Goal: Task Accomplishment & Management: Use online tool/utility

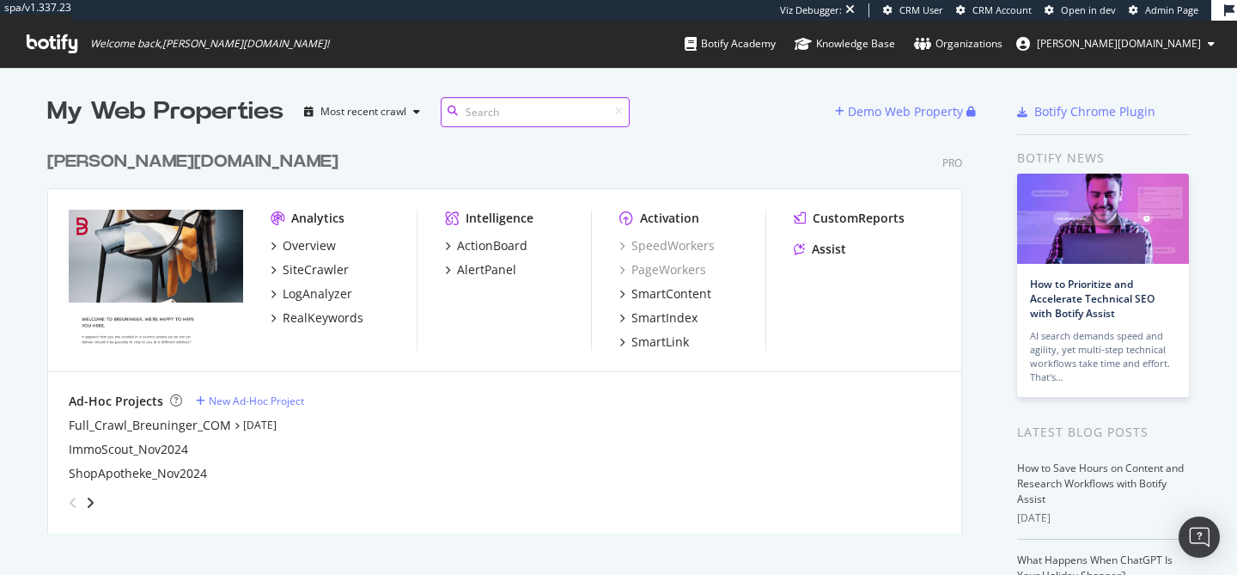
scroll to position [575, 1237]
click at [671, 320] on div "SmartIndex" at bounding box center [664, 317] width 66 height 17
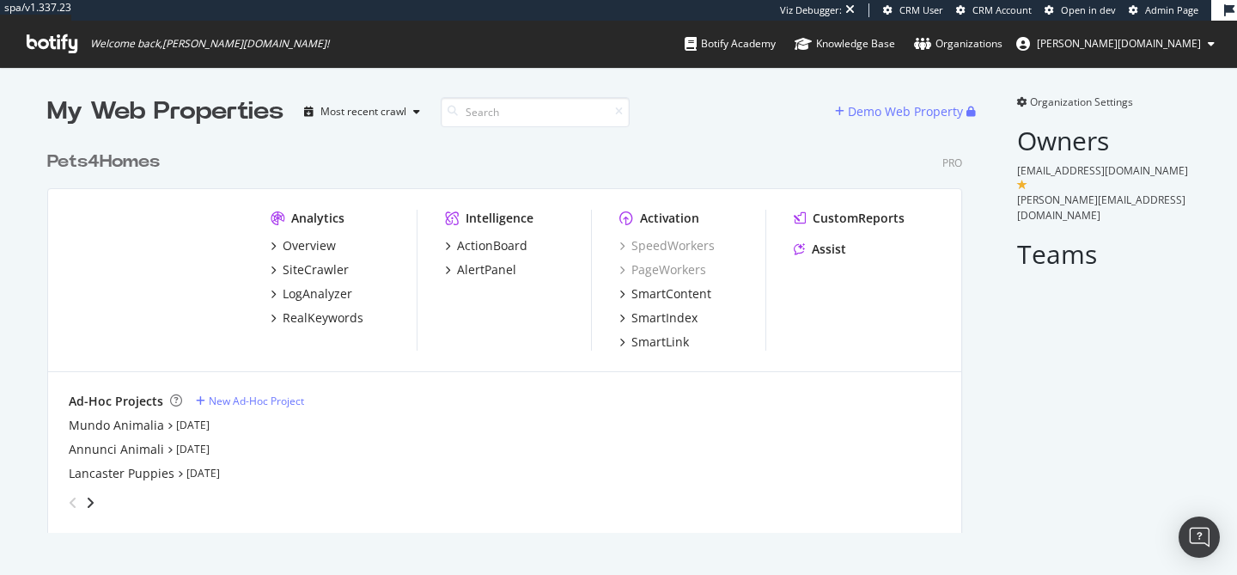
scroll to position [404, 929]
click at [309, 251] on div "Overview" at bounding box center [309, 245] width 53 height 17
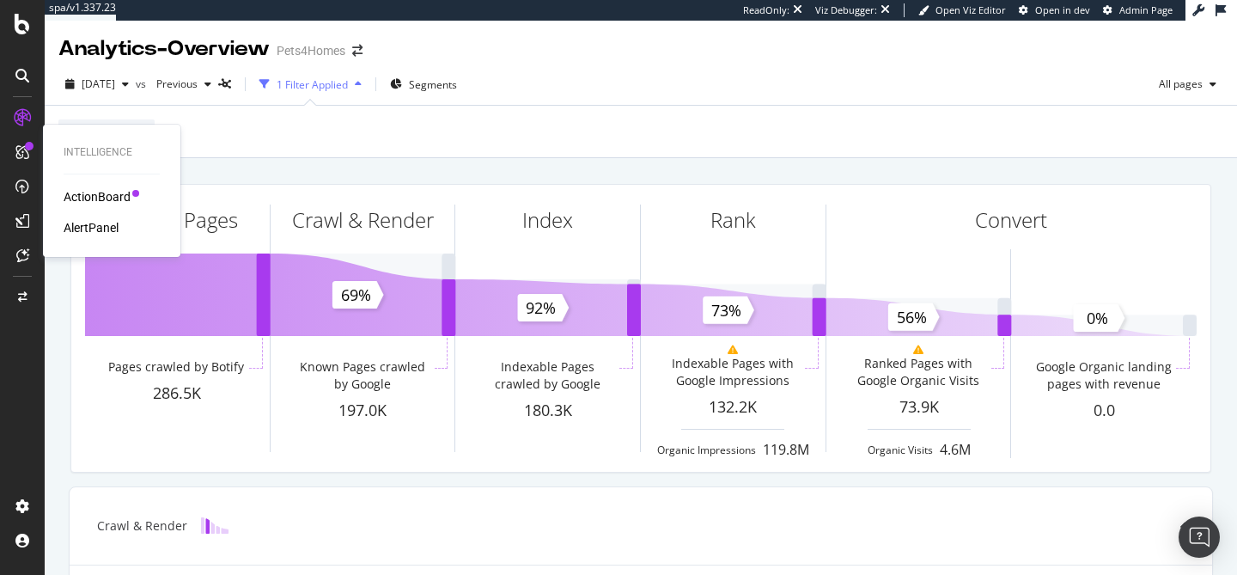
click at [83, 200] on div "ActionBoard" at bounding box center [97, 196] width 67 height 17
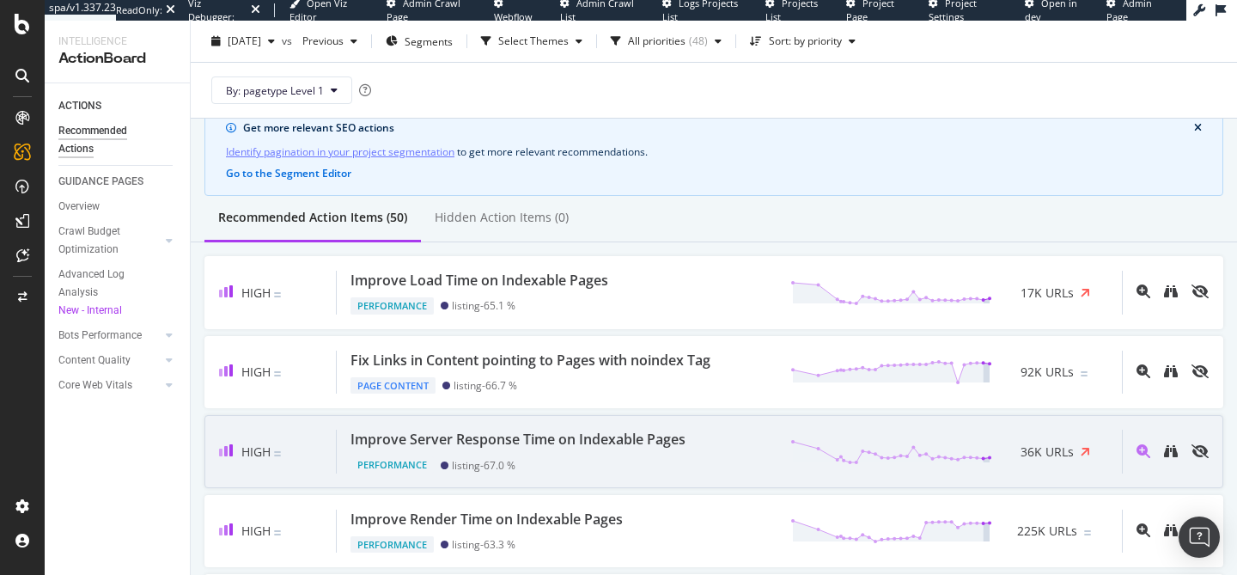
scroll to position [65, 0]
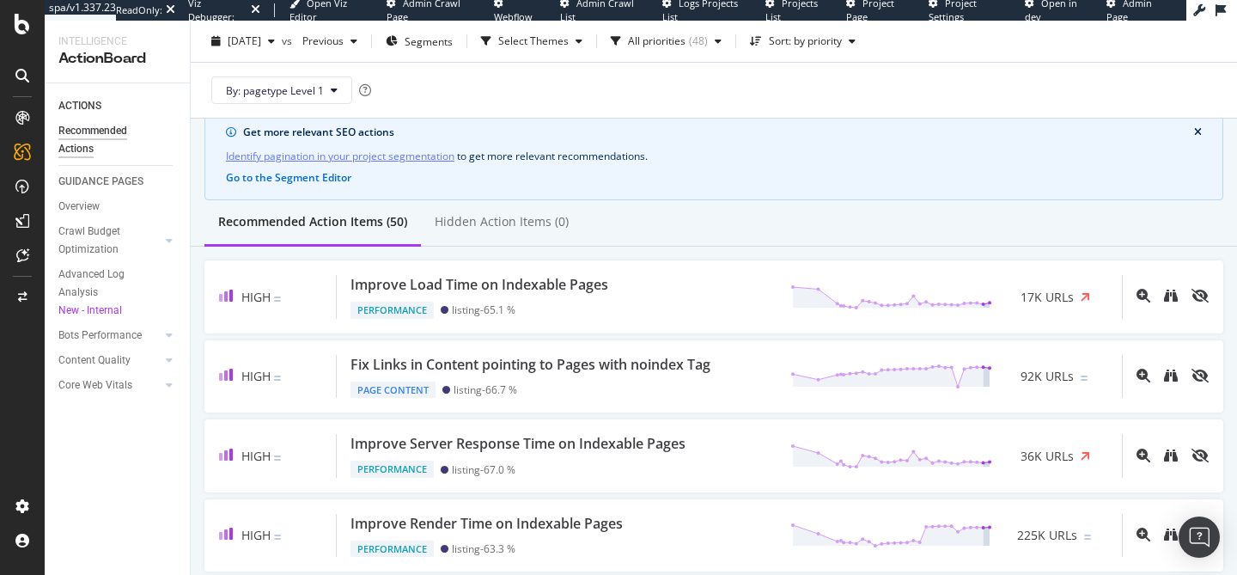
click at [1196, 137] on icon "close banner" at bounding box center [1198, 132] width 8 height 10
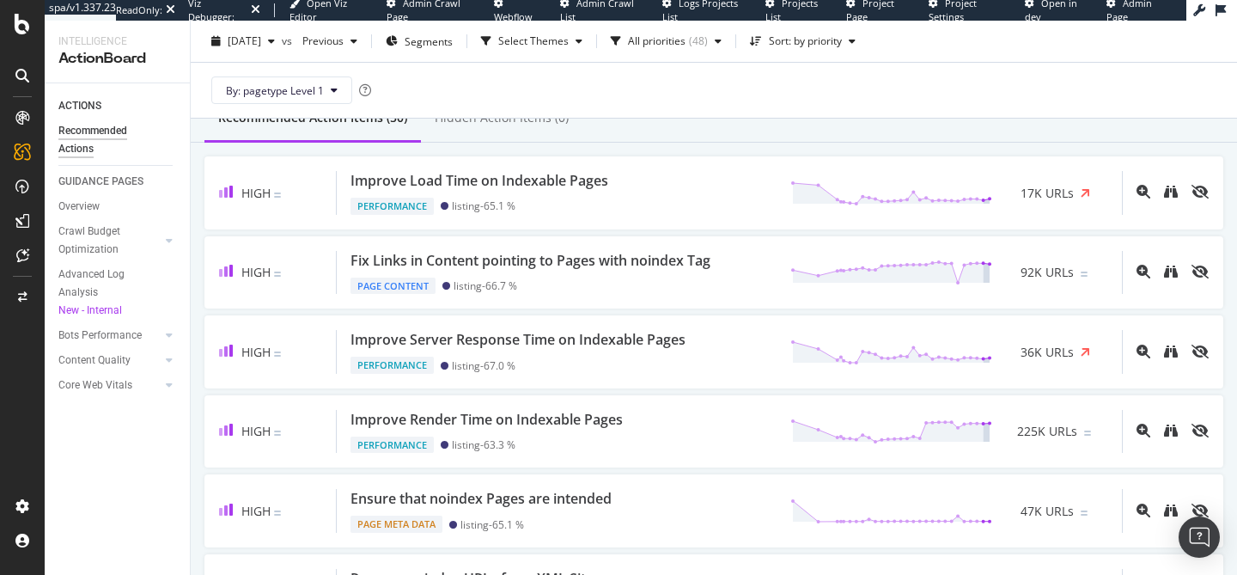
scroll to position [0, 0]
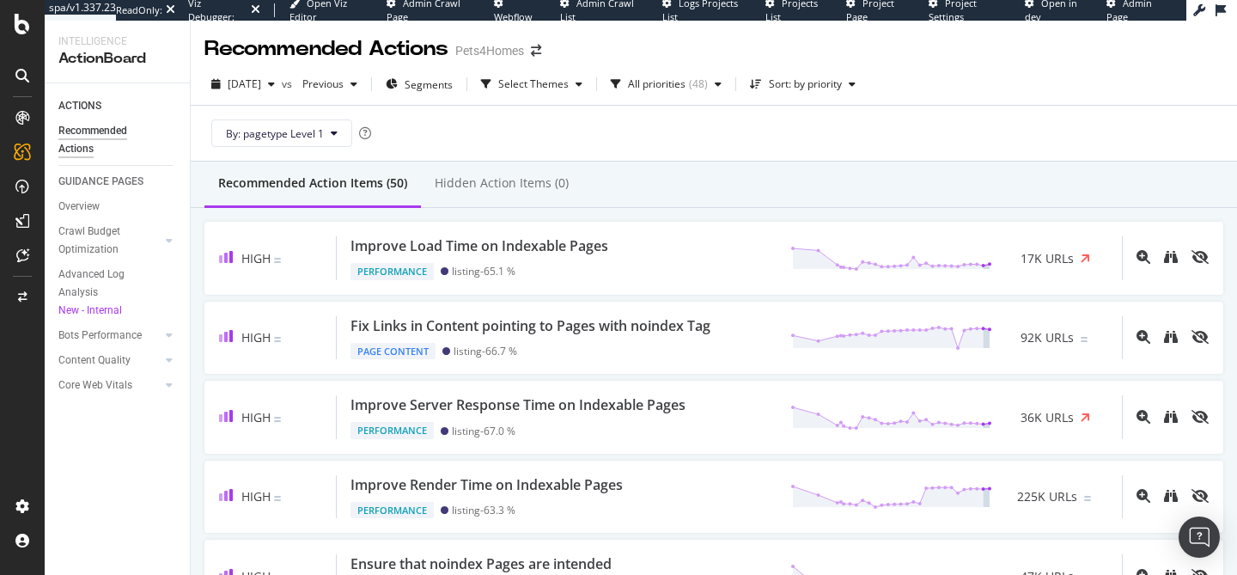
click at [630, 195] on div "Recommended Action Items (50) Hidden Action Items (0)" at bounding box center [714, 184] width 1046 height 46
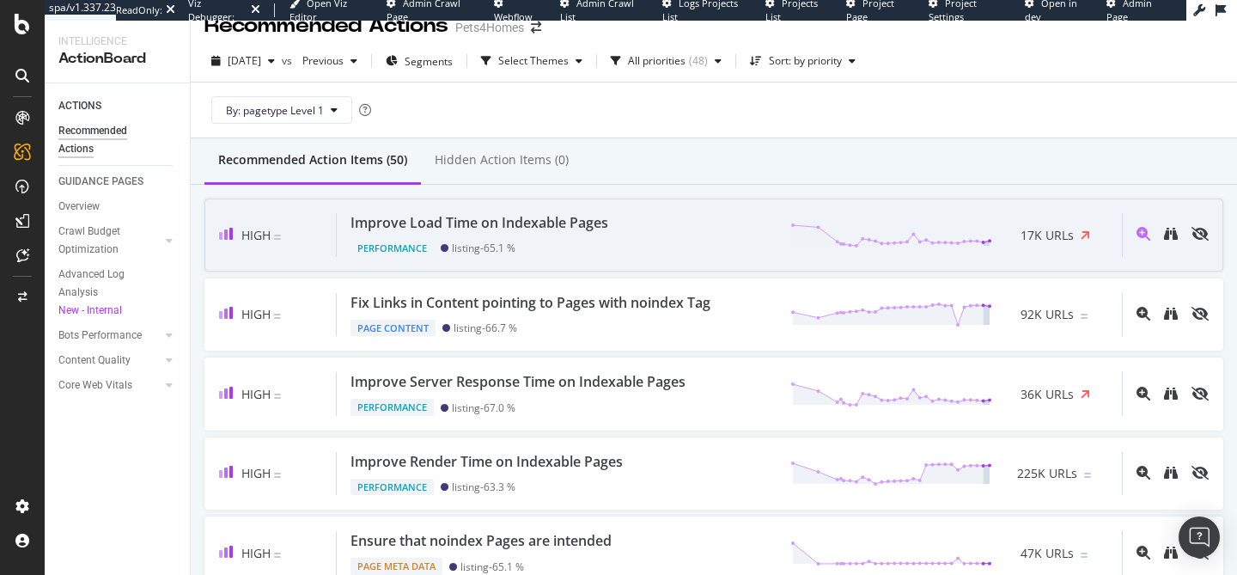
scroll to position [20, 0]
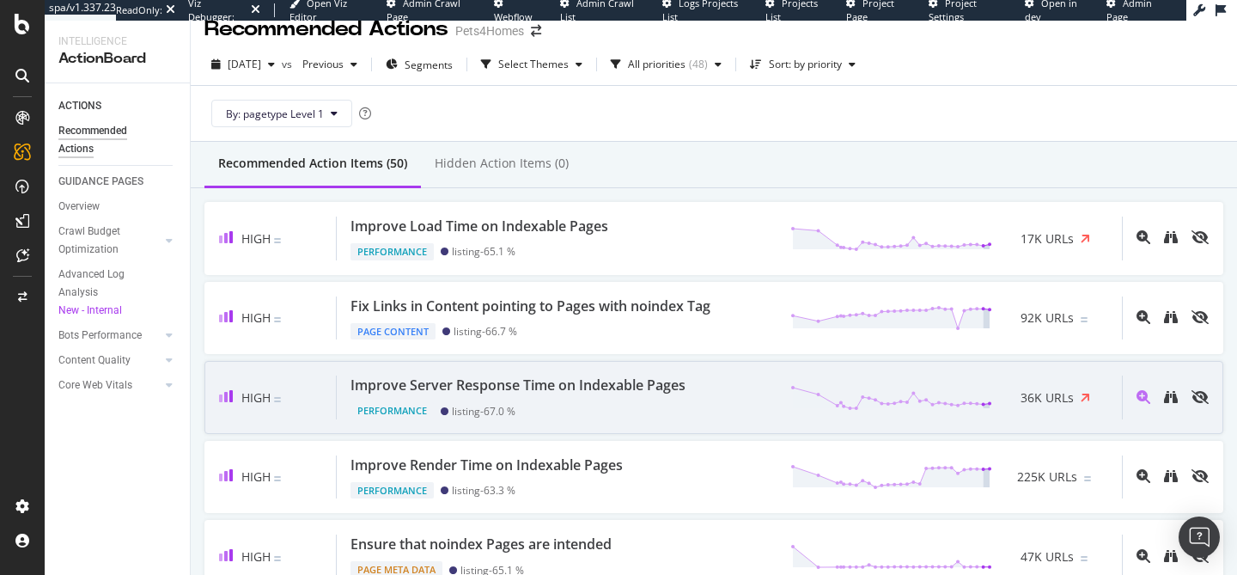
click at [414, 429] on div "High Improve Server Response Time on Indexable Pages Performance listing - 67.0…" at bounding box center [713, 397] width 1019 height 73
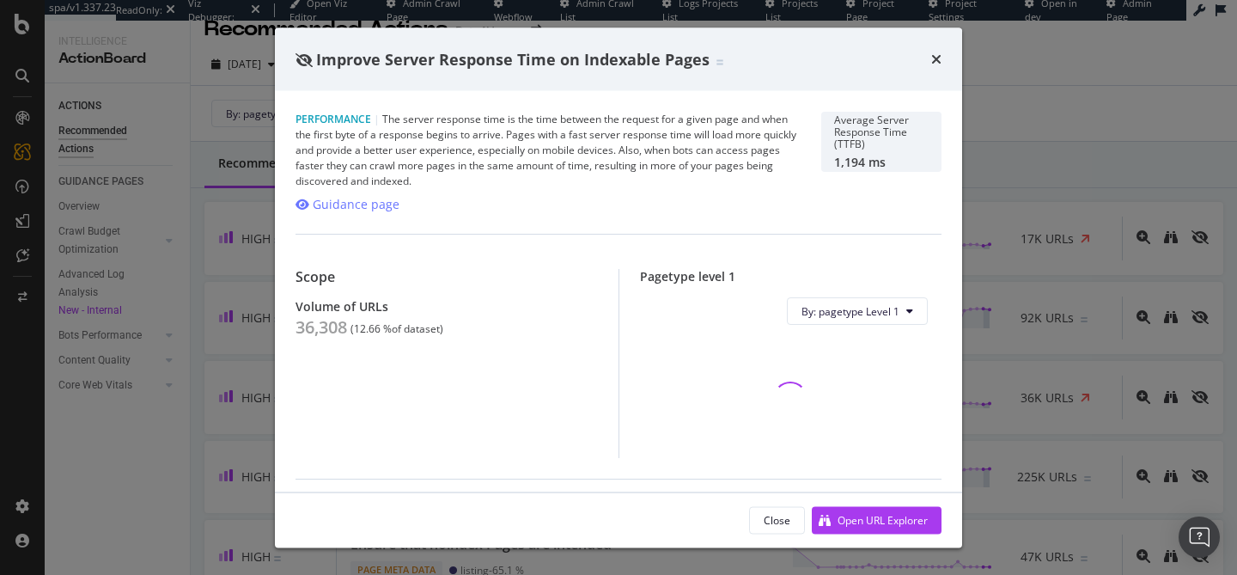
click at [235, 266] on div "Improve Server Response Time on Indexable Pages Performance | The server respon…" at bounding box center [618, 287] width 1237 height 575
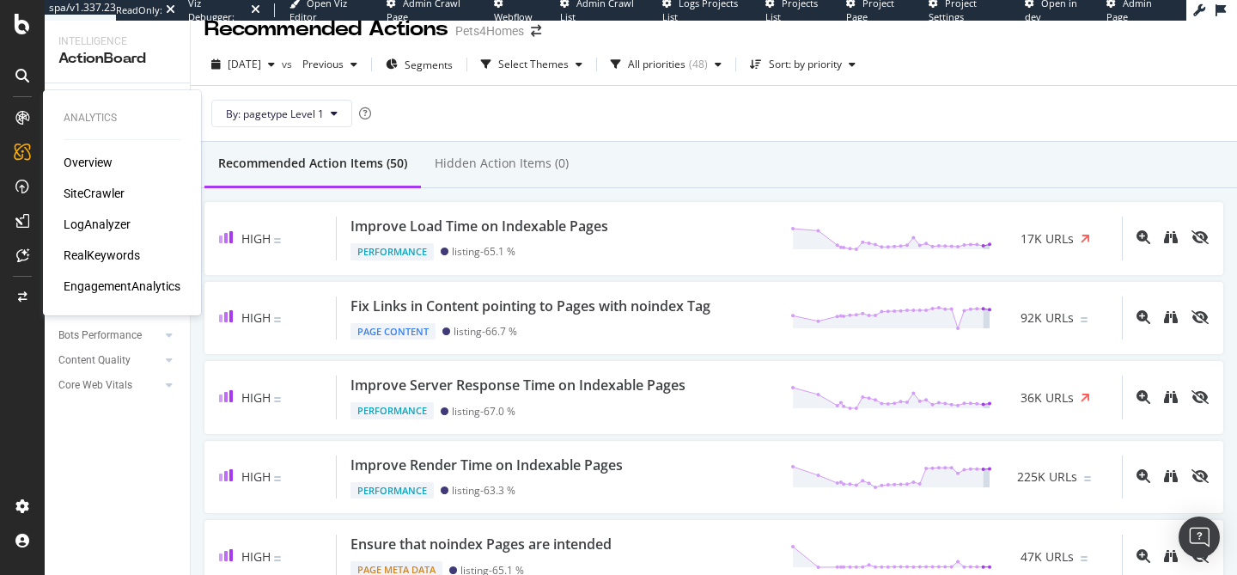
click at [109, 222] on div "LogAnalyzer" at bounding box center [97, 224] width 67 height 17
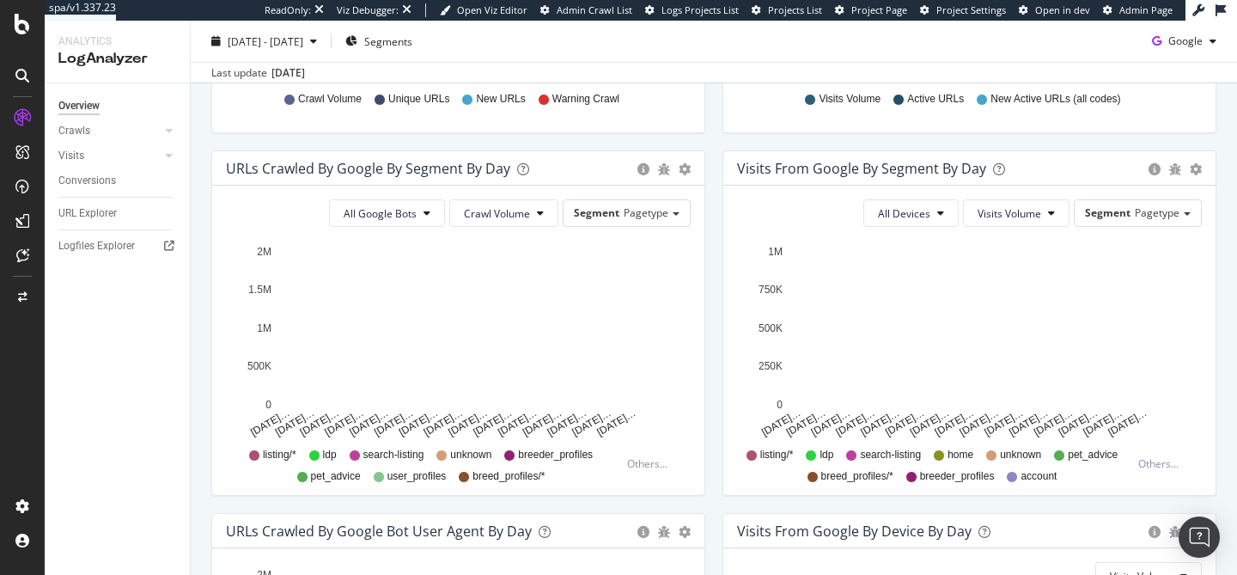
scroll to position [173, 0]
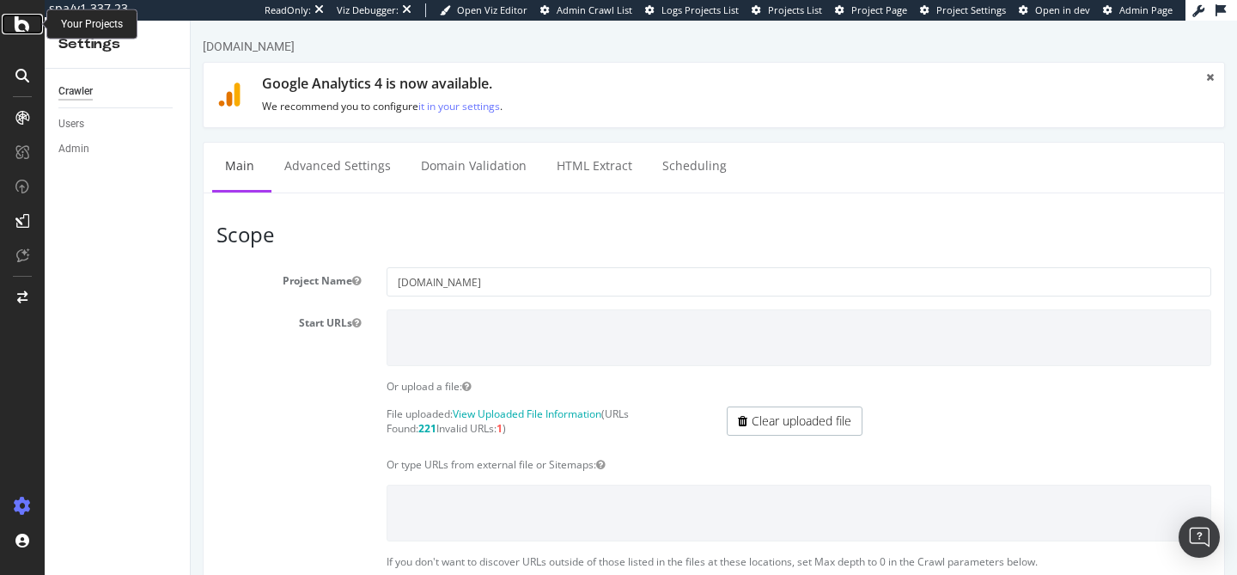
click at [27, 21] on icon at bounding box center [22, 24] width 15 height 21
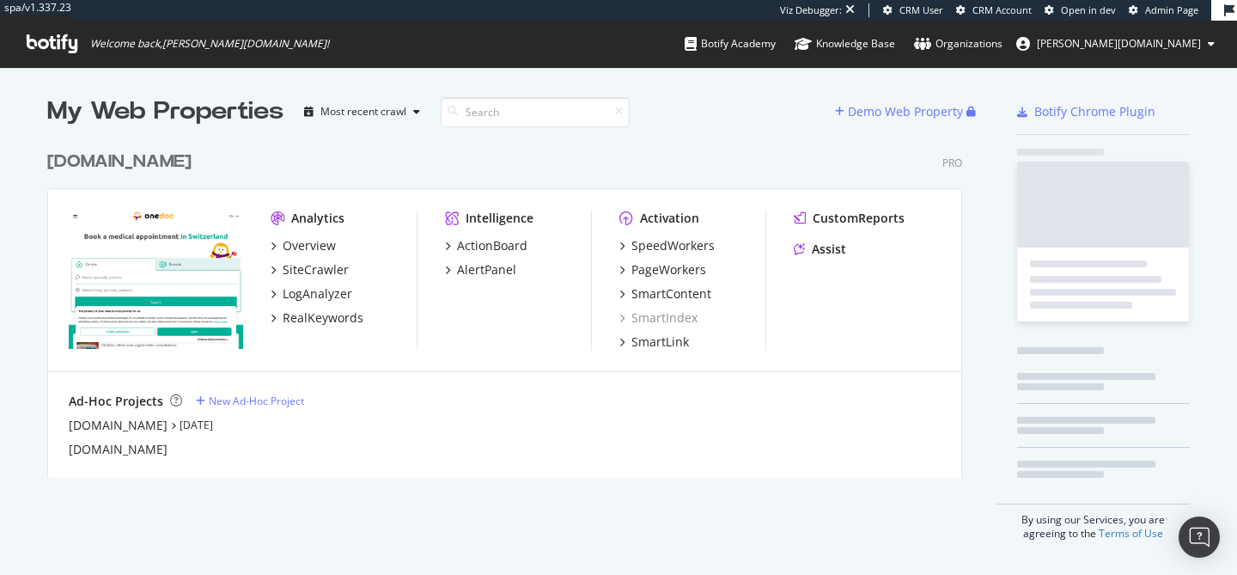
scroll to position [349, 929]
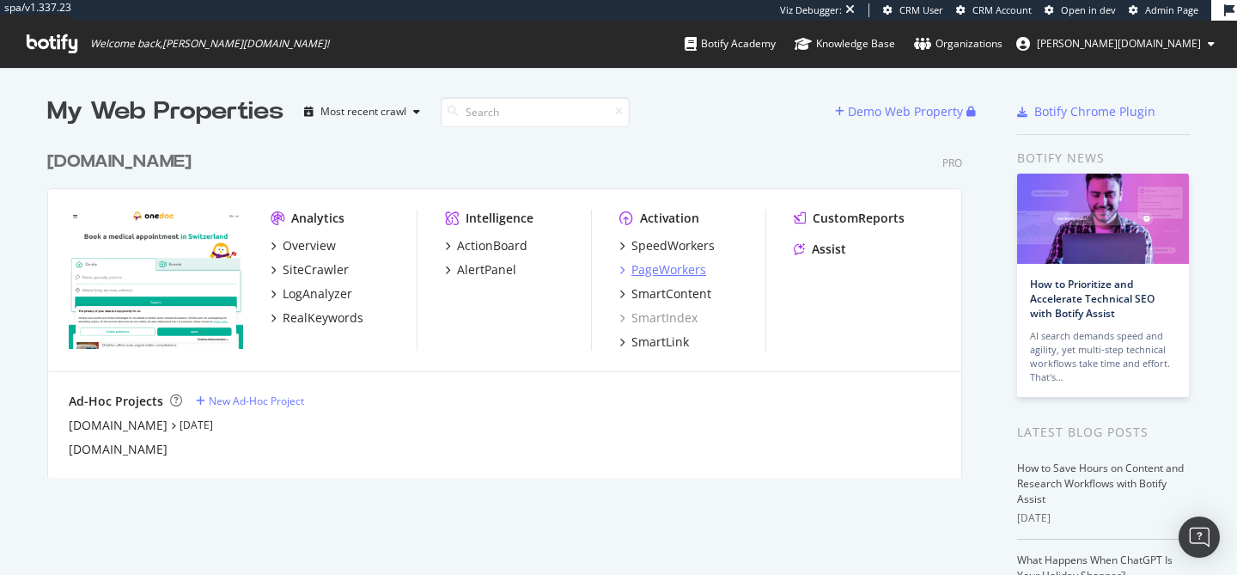
click at [654, 269] on div "PageWorkers" at bounding box center [668, 269] width 75 height 17
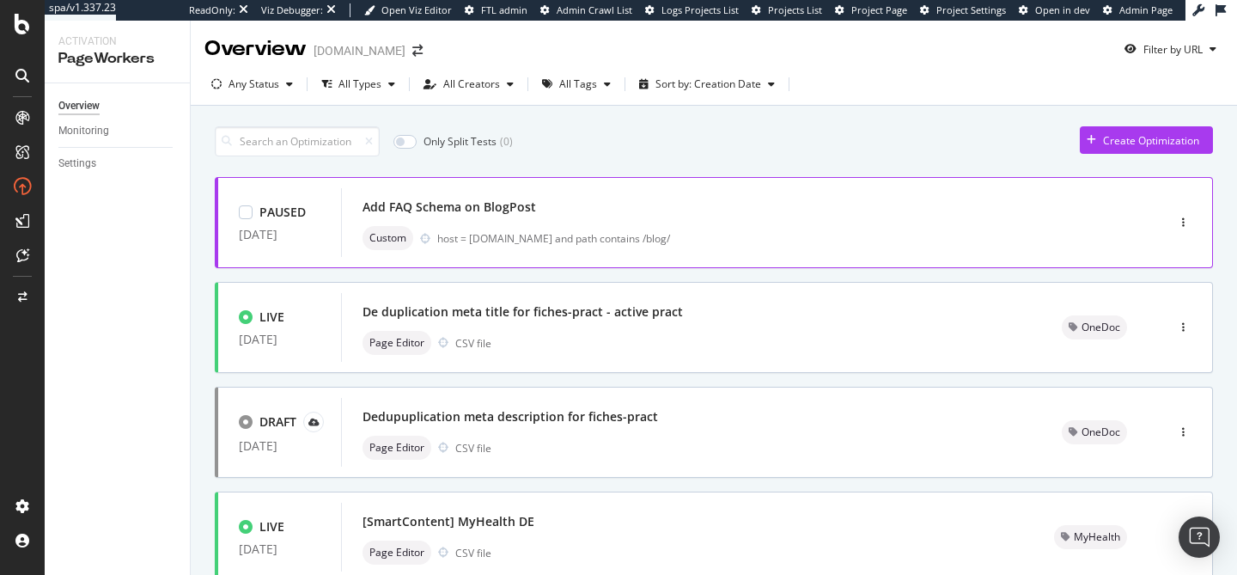
click at [653, 210] on div "Add FAQ Schema on BlogPost" at bounding box center [727, 207] width 730 height 24
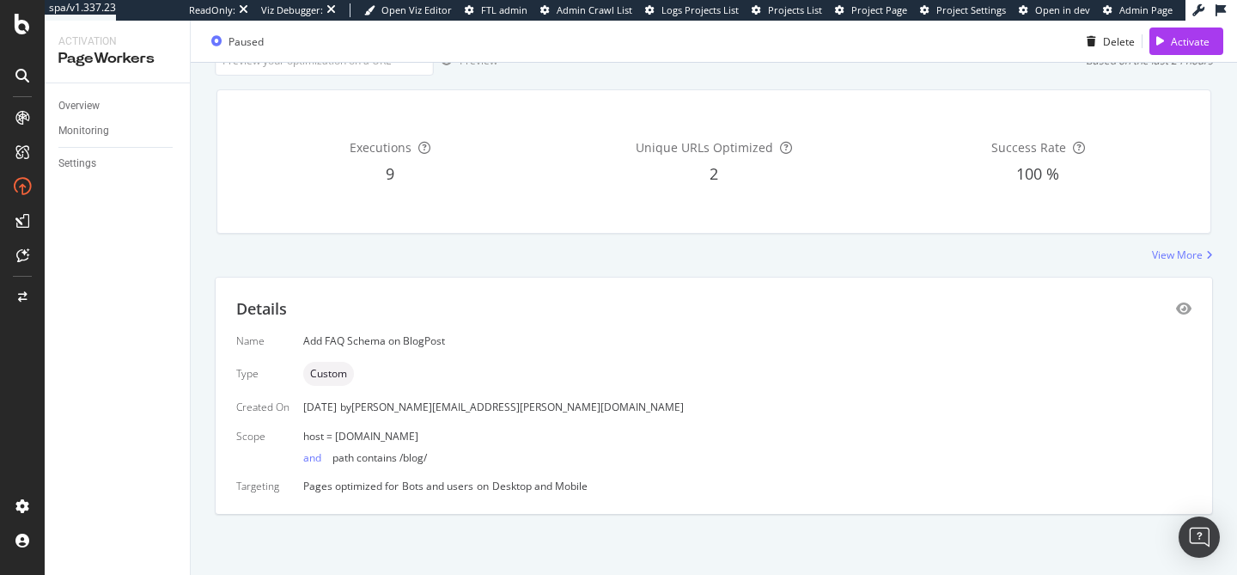
scroll to position [125, 0]
click at [1178, 310] on icon "eye" at bounding box center [1183, 309] width 15 height 14
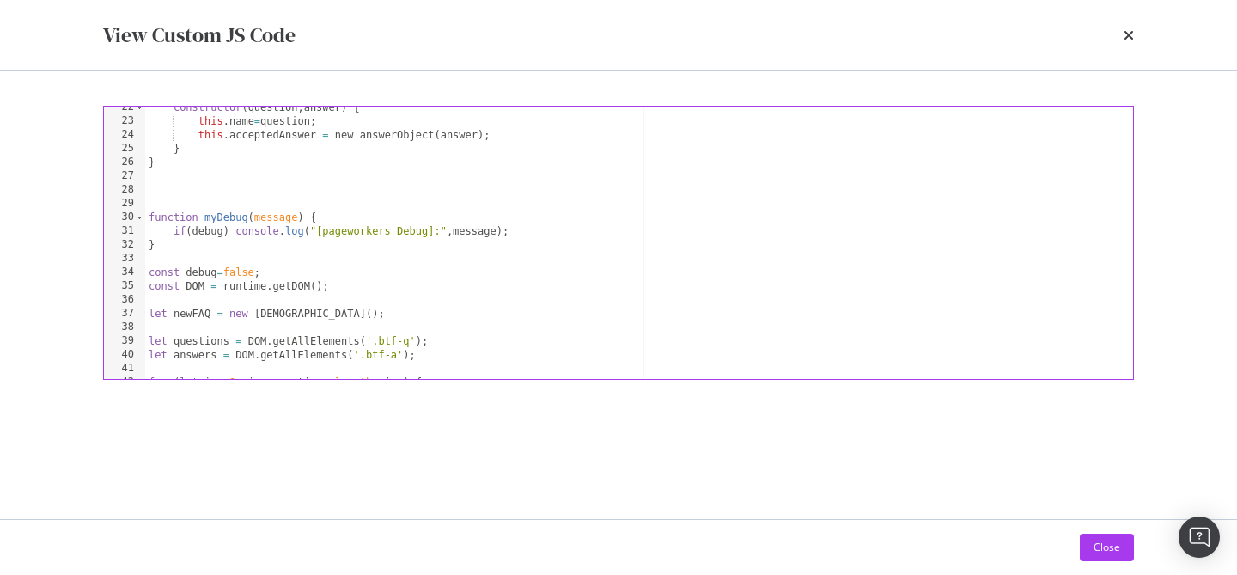
scroll to position [470, 0]
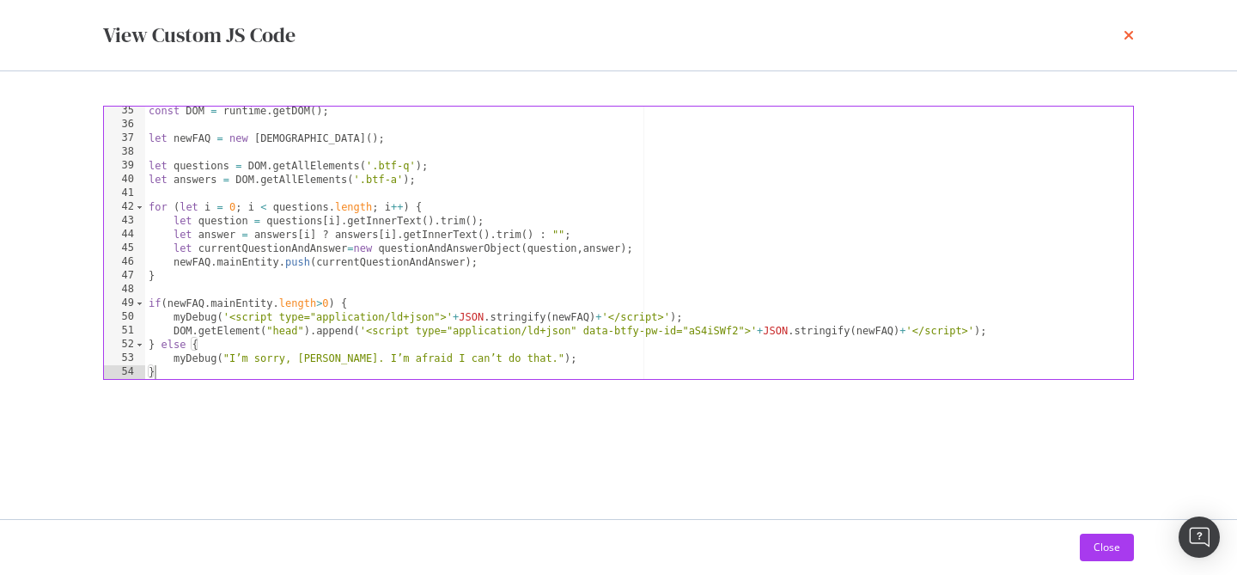
click at [1132, 33] on icon "times" at bounding box center [1129, 35] width 10 height 14
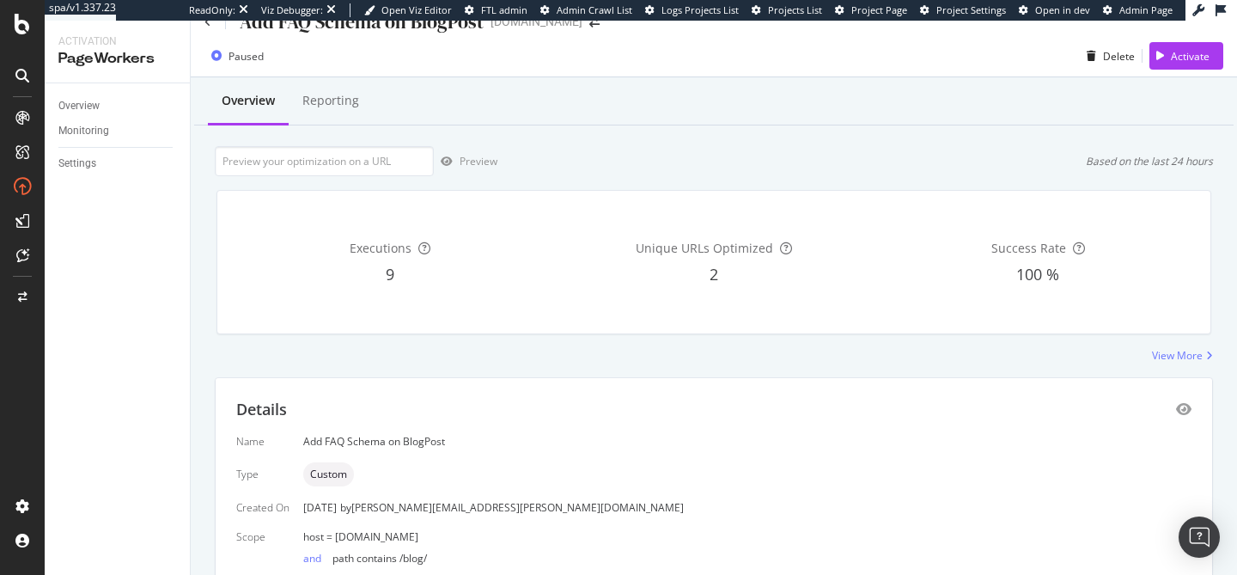
scroll to position [10, 0]
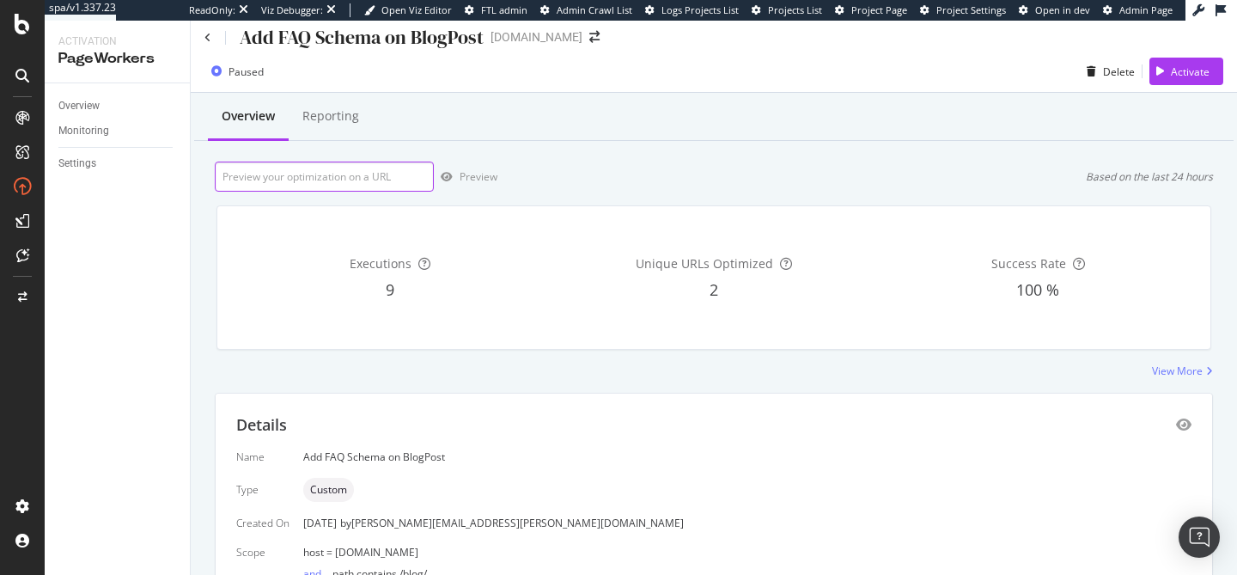
click at [383, 178] on input "url" at bounding box center [324, 176] width 219 height 30
paste input "[URL][DOMAIN_NAME]"
type input "[URL][DOMAIN_NAME]"
click at [468, 179] on div "Preview" at bounding box center [479, 176] width 38 height 15
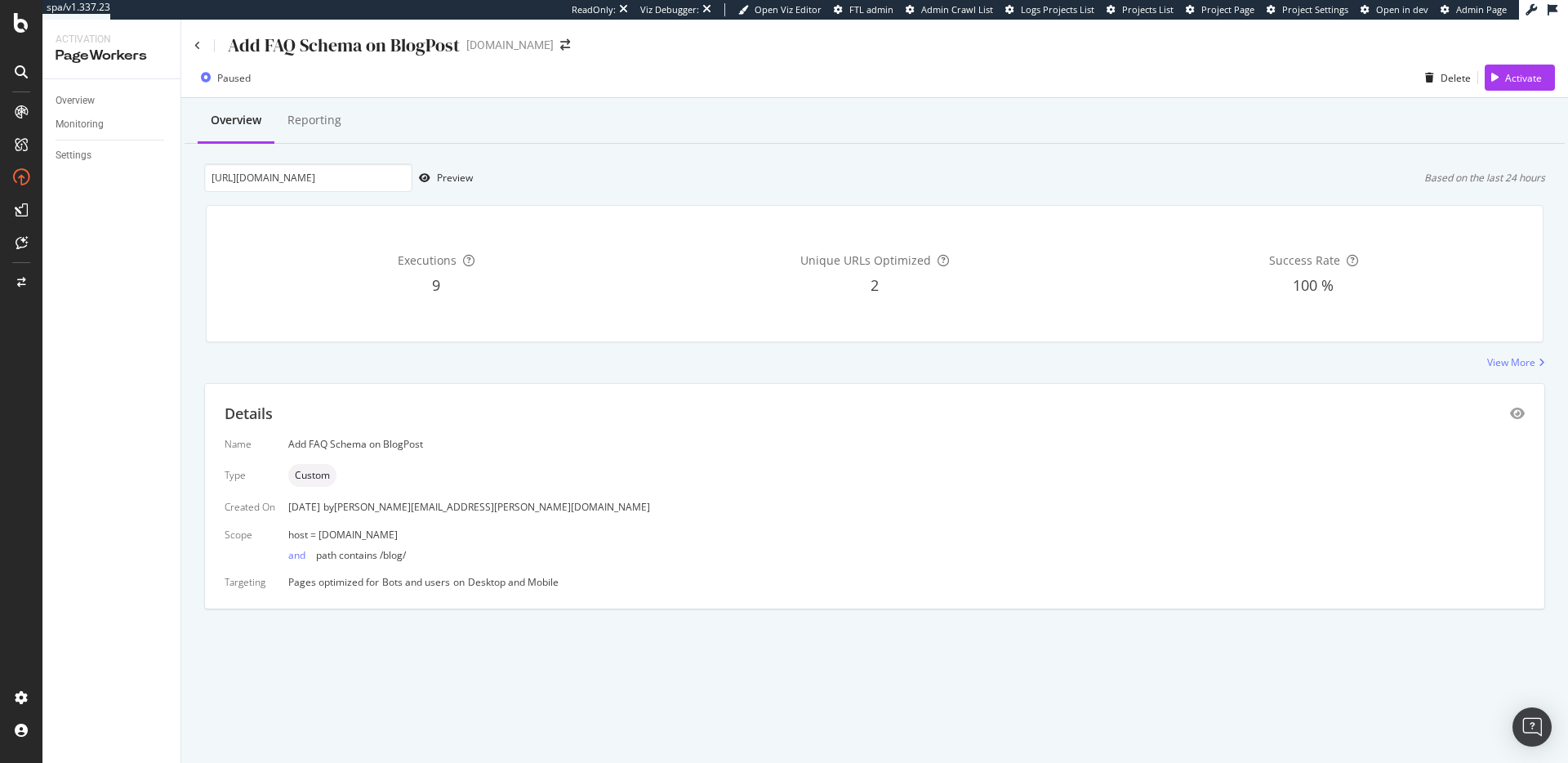
scroll to position [0, 0]
click at [683, 147] on div "Overview Reporting [URL][DOMAIN_NAME] Preview Based on the last 24 hours Execut…" at bounding box center [875, 382] width 1387 height 569
click at [202, 48] on div "Add FAQ Schema on BlogPost" at bounding box center [326, 45] width 265 height 26
click at [203, 44] on div "Add FAQ Schema on BlogPost" at bounding box center [326, 45] width 265 height 26
click at [197, 45] on icon at bounding box center [197, 46] width 7 height 10
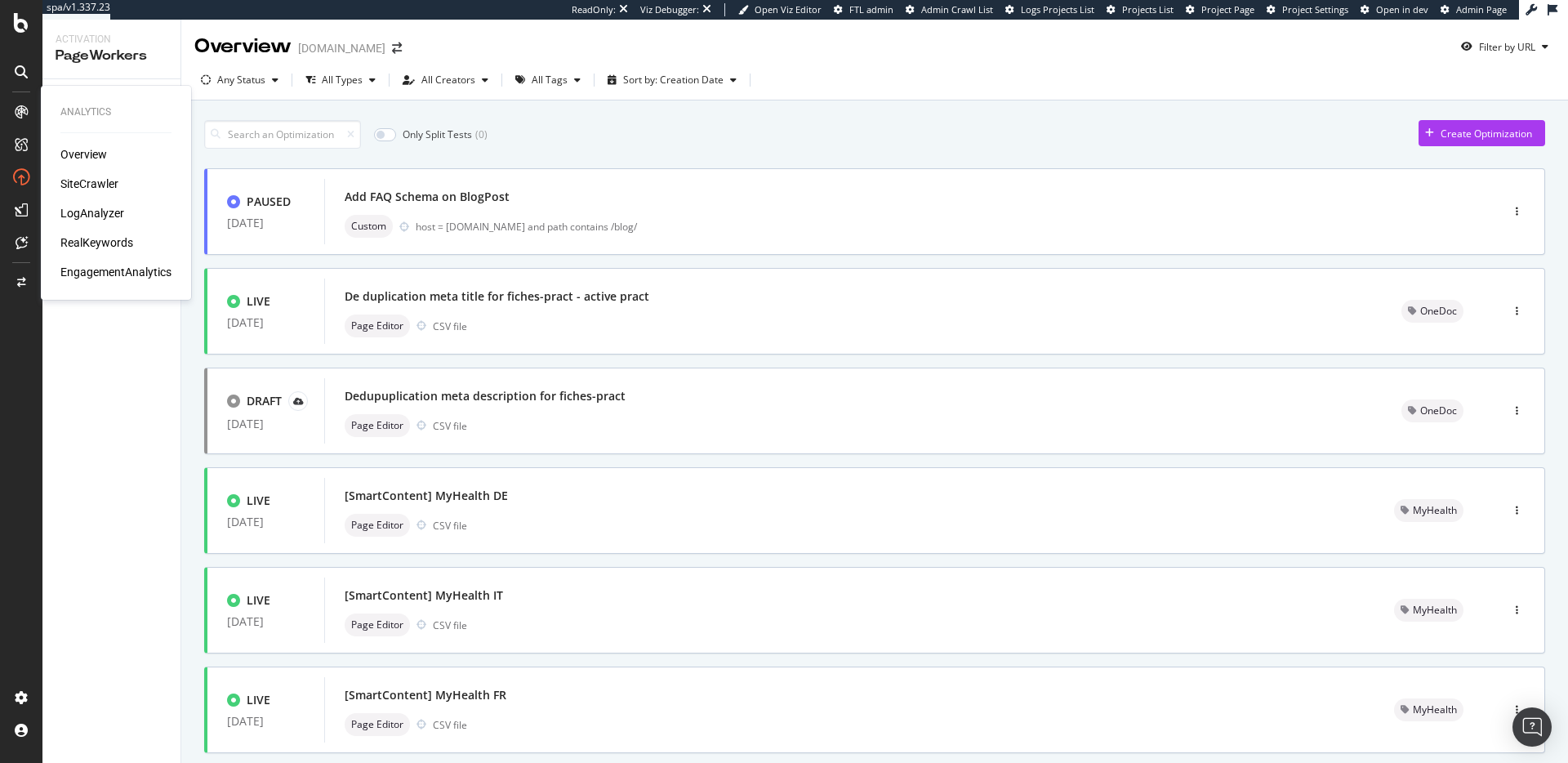
click at [68, 183] on div "SiteCrawler" at bounding box center [89, 184] width 58 height 16
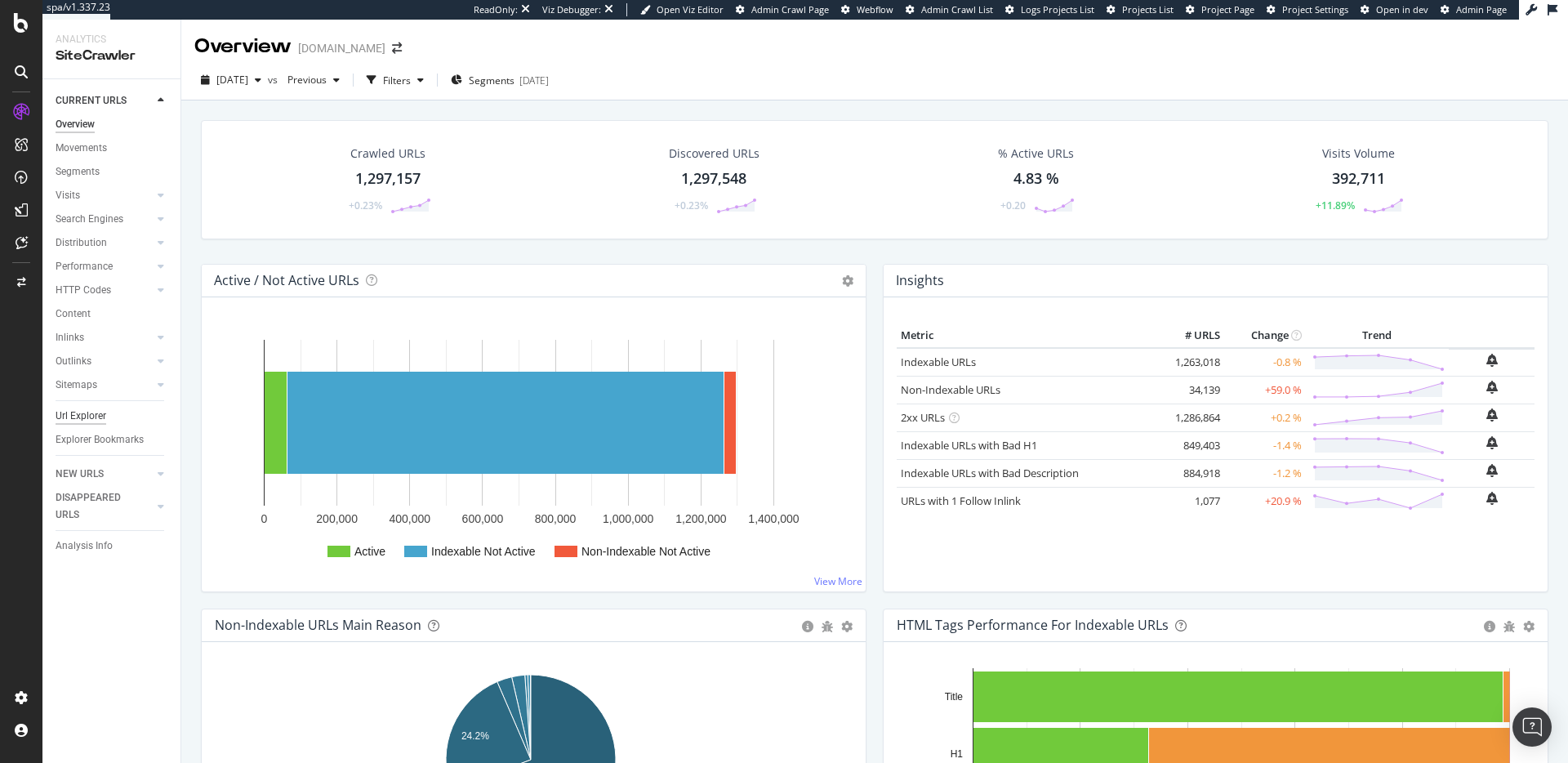
click at [100, 418] on div "Url Explorer" at bounding box center [80, 417] width 50 height 17
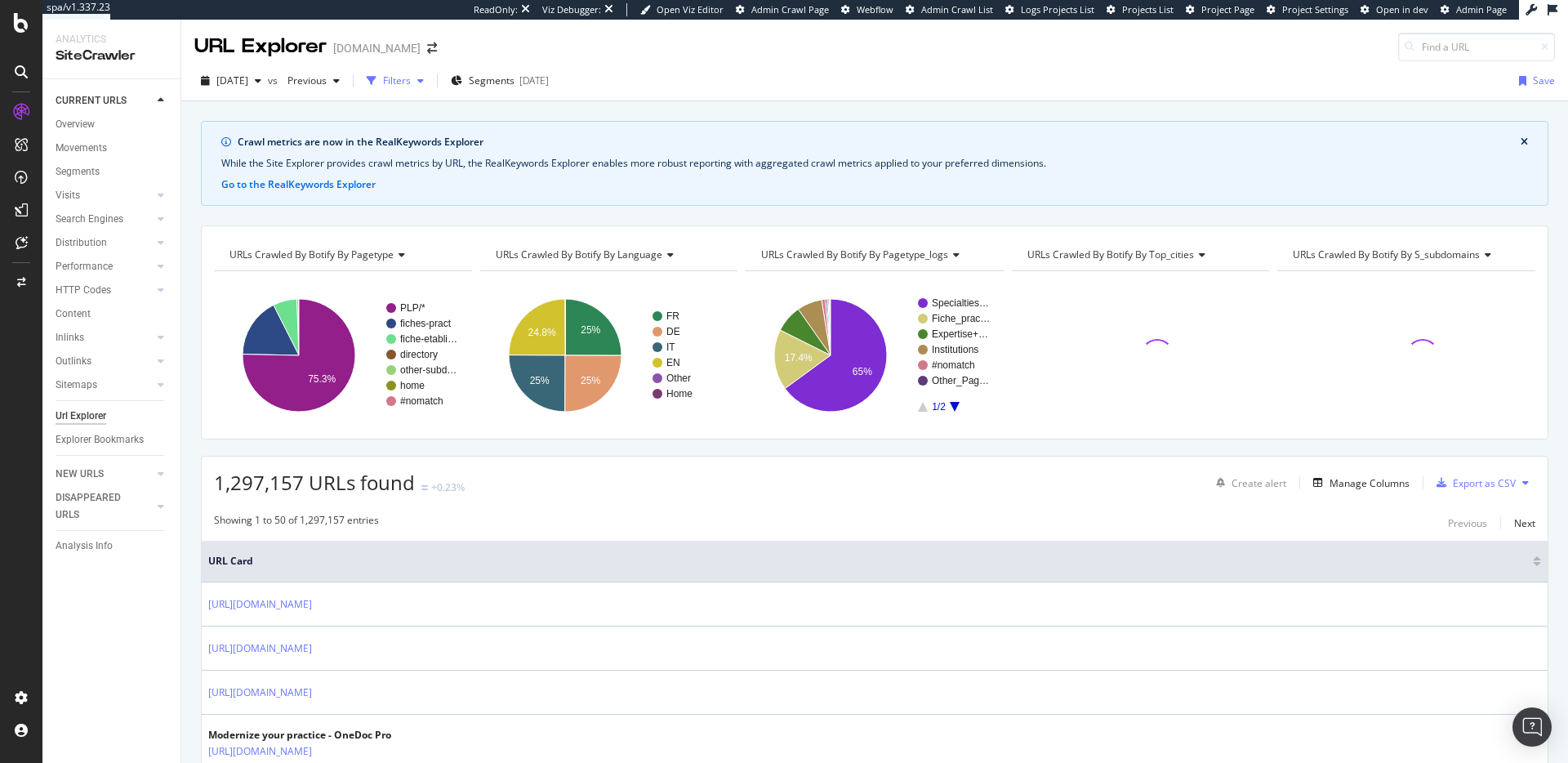
click at [411, 88] on div "Filters" at bounding box center [397, 80] width 28 height 14
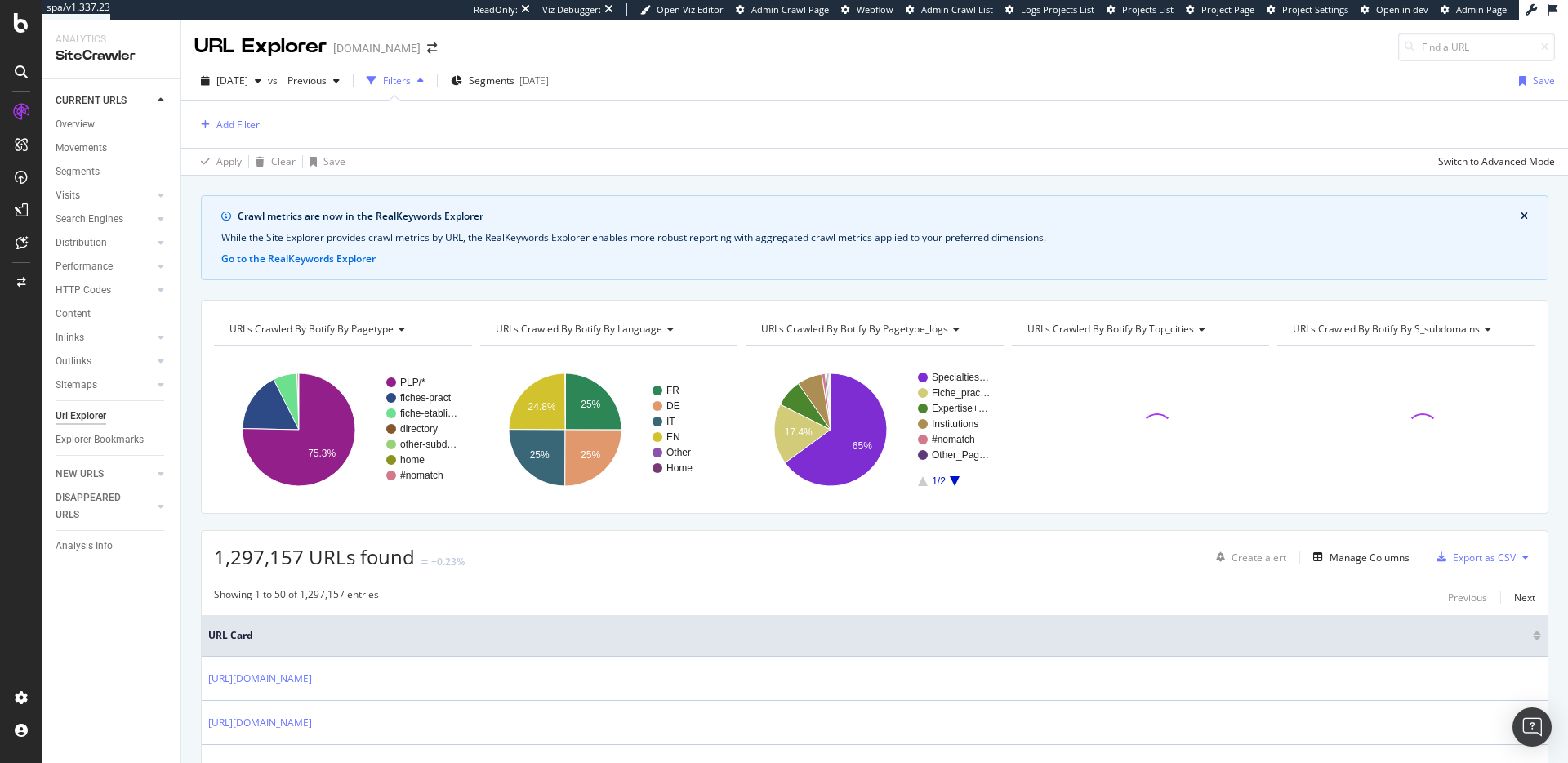
click at [239, 135] on div "Add Filter" at bounding box center [874, 125] width 1361 height 47
click at [238, 132] on div "Add Filter" at bounding box center [226, 125] width 66 height 18
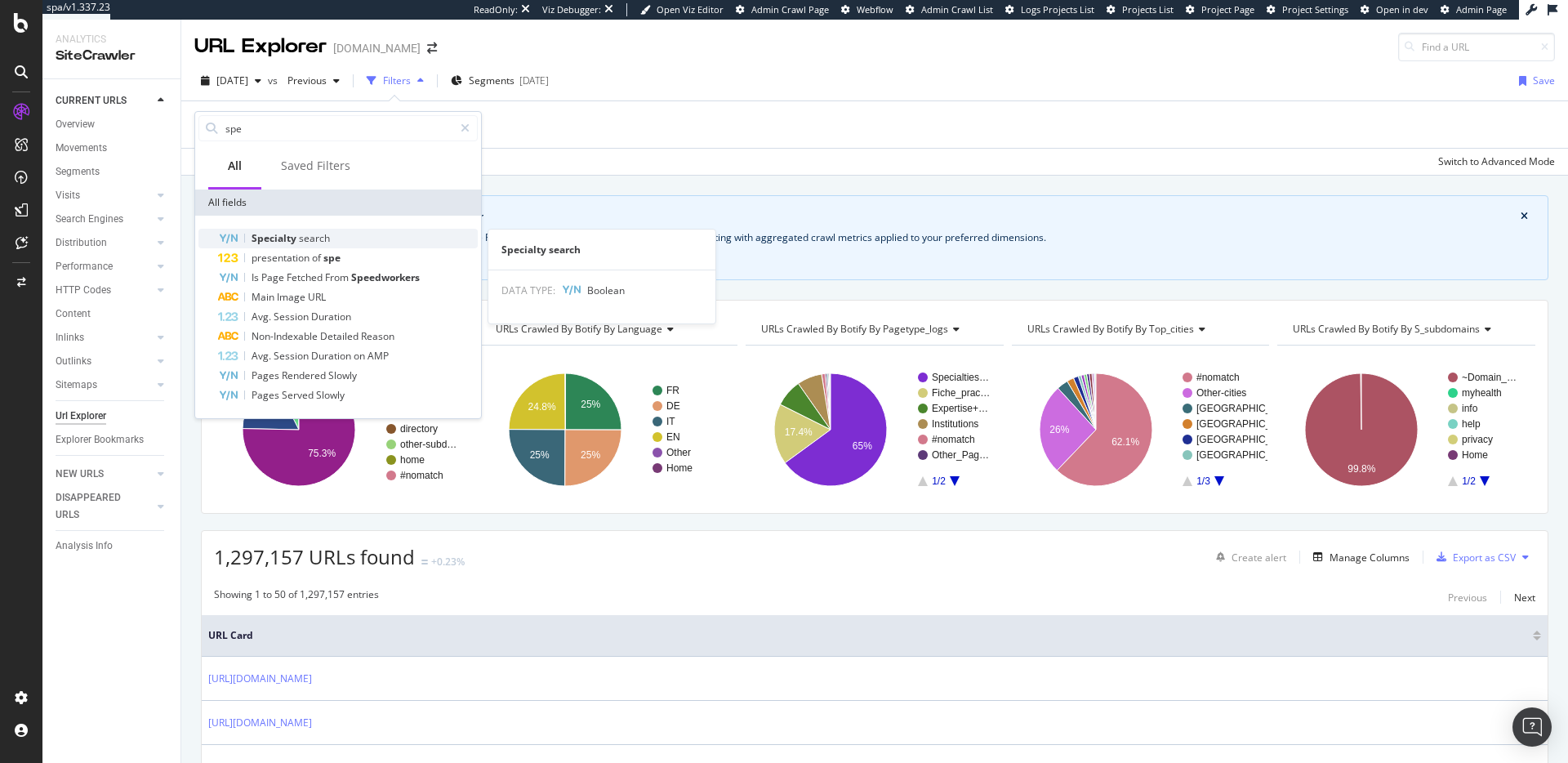
type input "spe"
click at [334, 233] on div "Specialty search" at bounding box center [347, 239] width 260 height 20
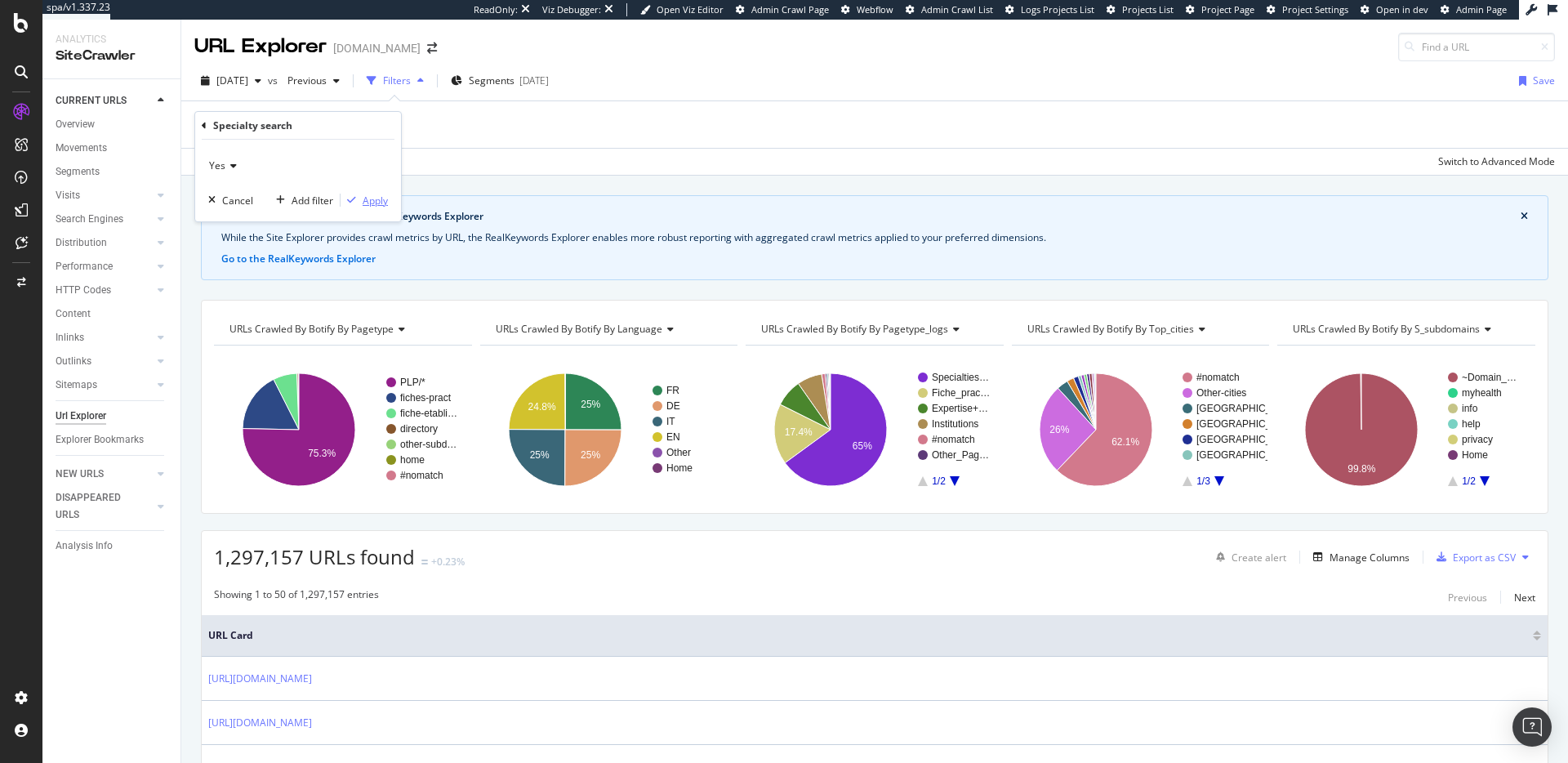
click at [368, 196] on div "Apply" at bounding box center [375, 201] width 26 height 14
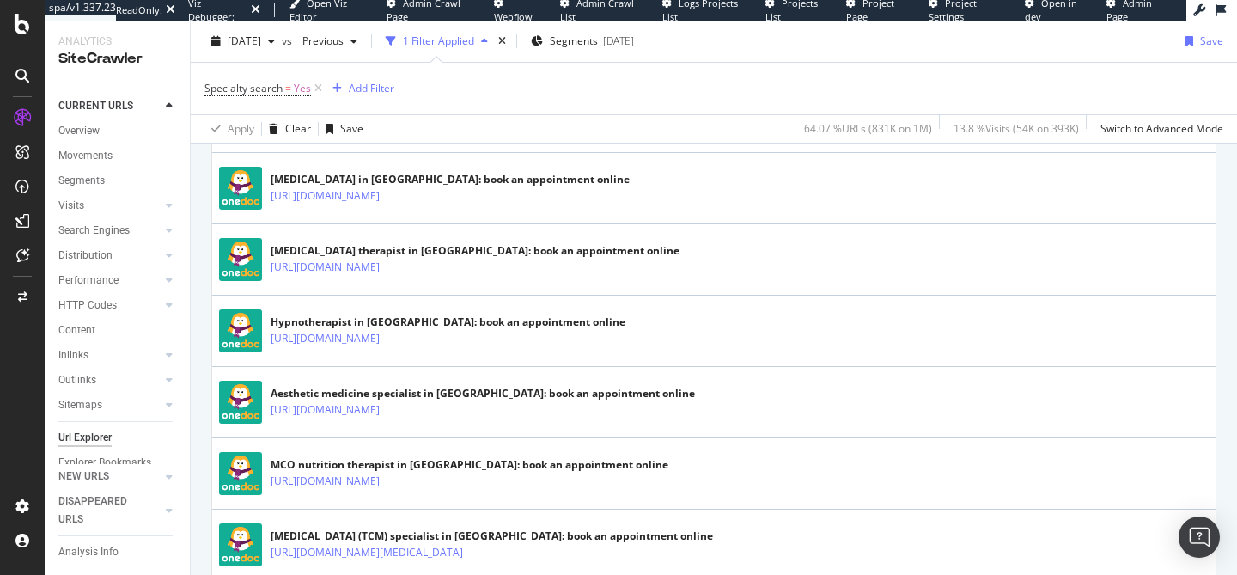
scroll to position [1610, 0]
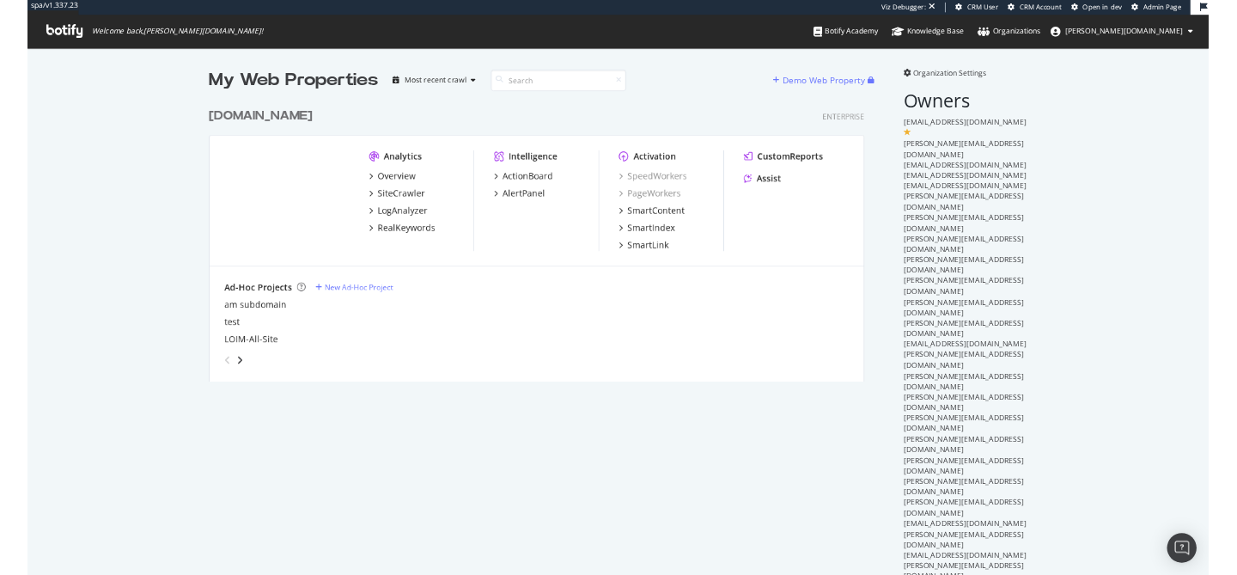
scroll to position [391, 916]
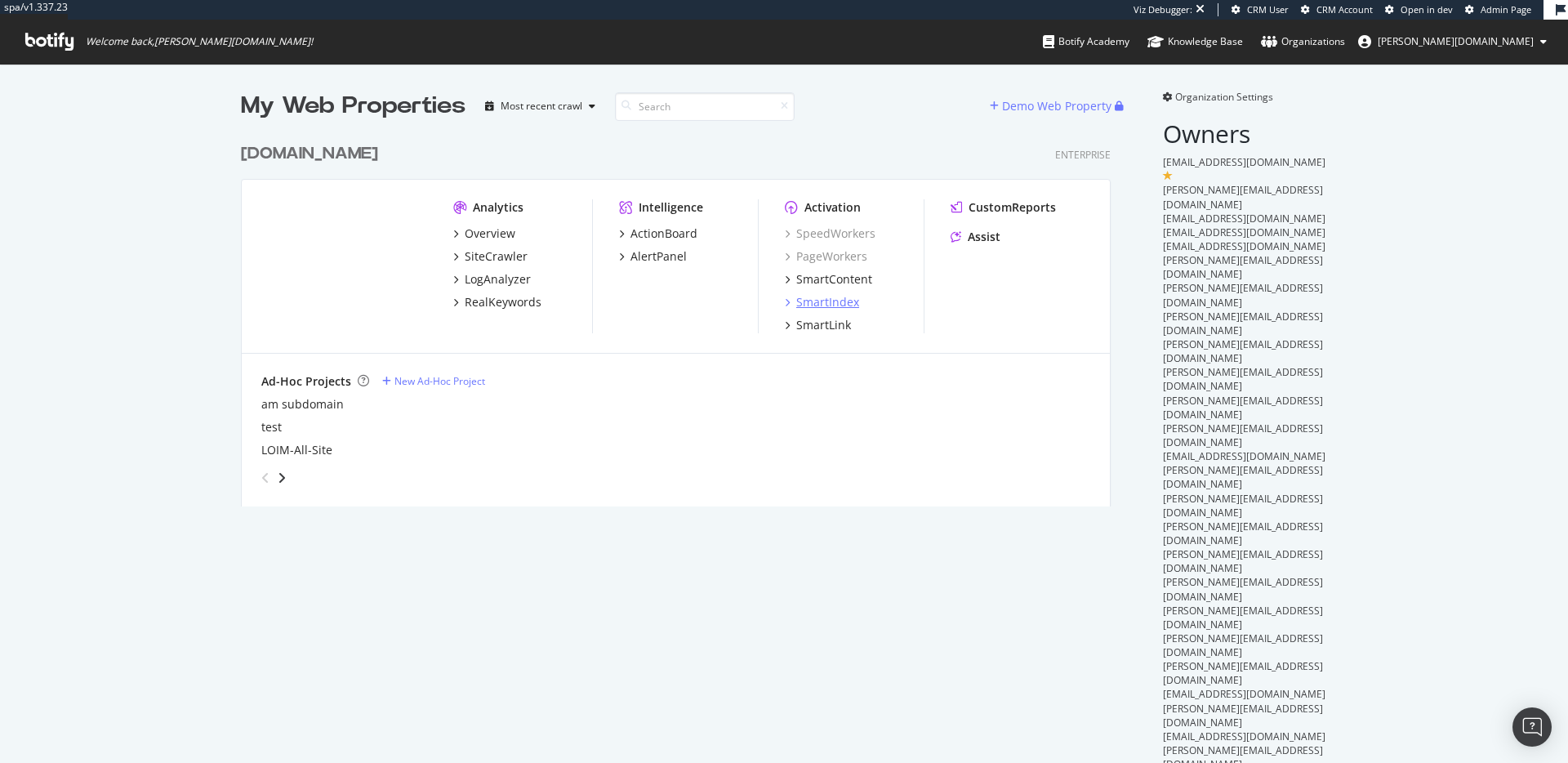
click at [831, 303] on div "SmartIndex" at bounding box center [828, 302] width 63 height 16
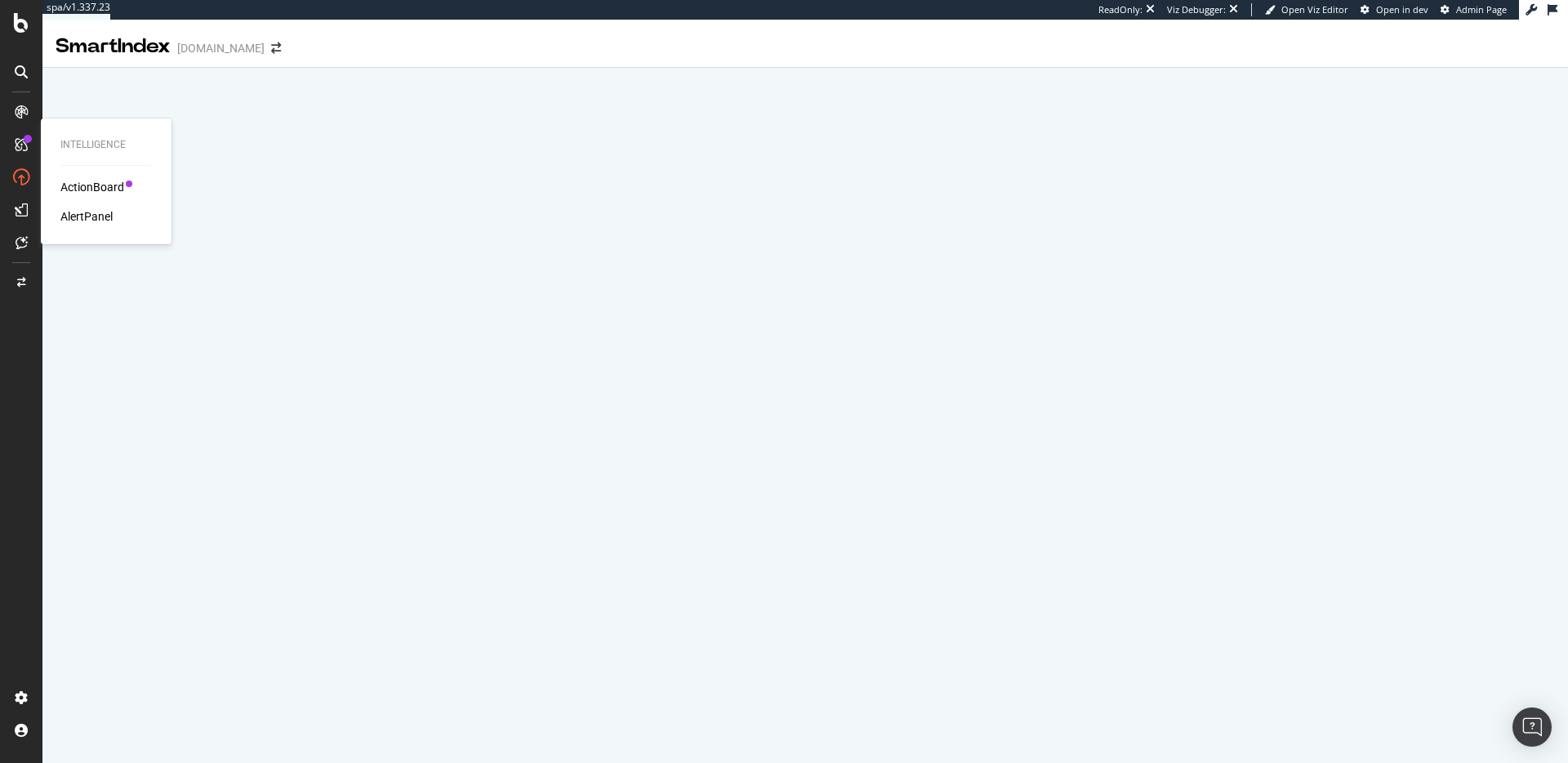
click at [100, 185] on div "ActionBoard" at bounding box center [92, 186] width 64 height 16
